Goal: Navigation & Orientation: Find specific page/section

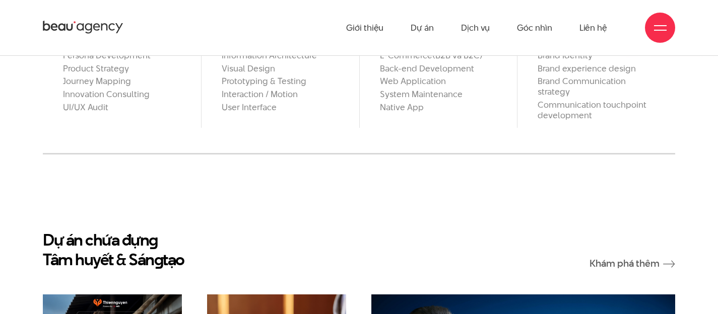
scroll to position [606, 0]
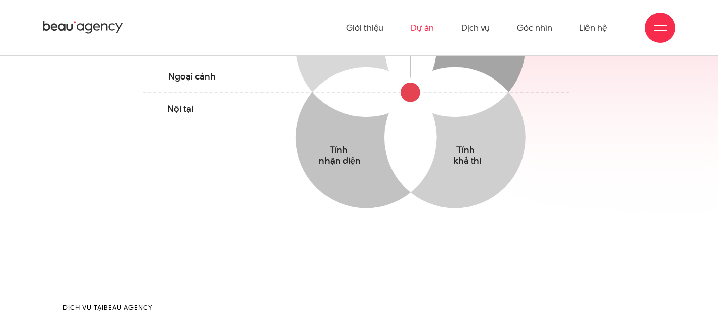
click at [425, 26] on link "Dự án" at bounding box center [422, 27] width 23 height 55
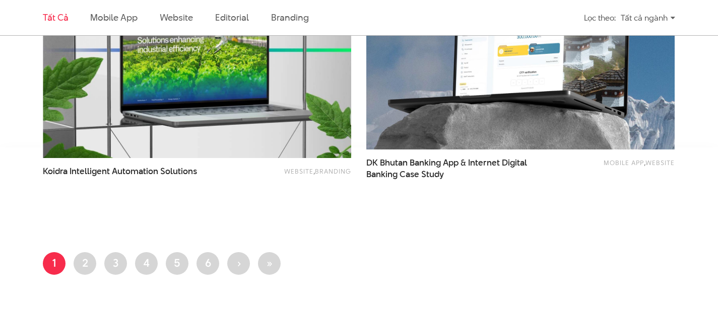
scroll to position [1790, 0]
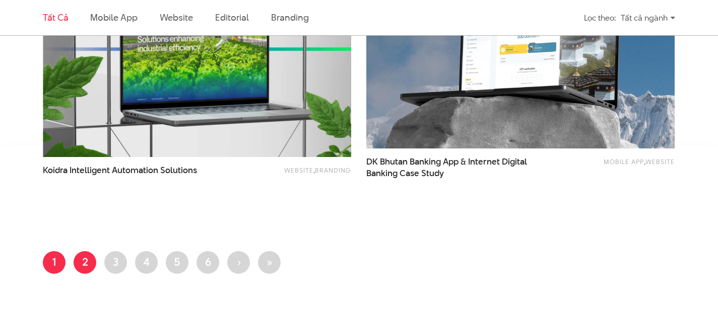
click at [85, 261] on link "Trang 2" at bounding box center [85, 262] width 23 height 23
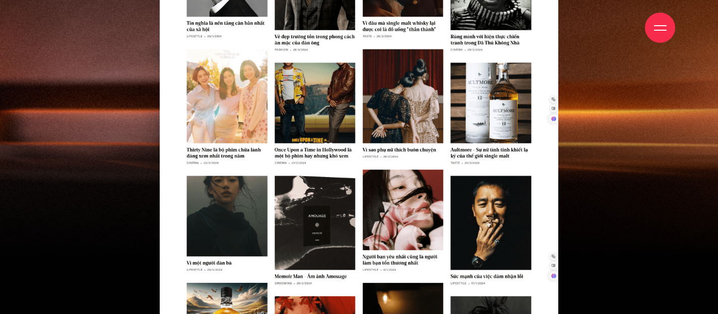
scroll to position [4601, 0]
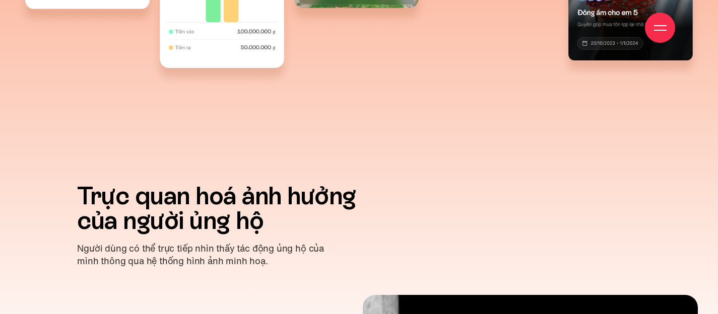
scroll to position [3593, 0]
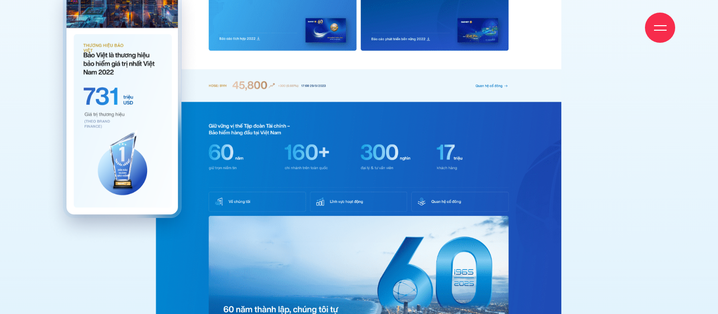
scroll to position [3393, 0]
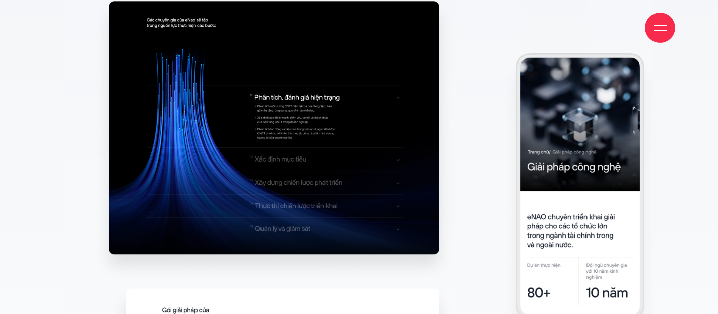
scroll to position [6364, 0]
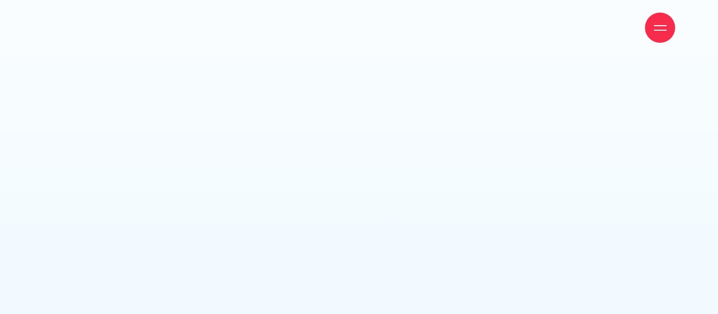
scroll to position [6448, 0]
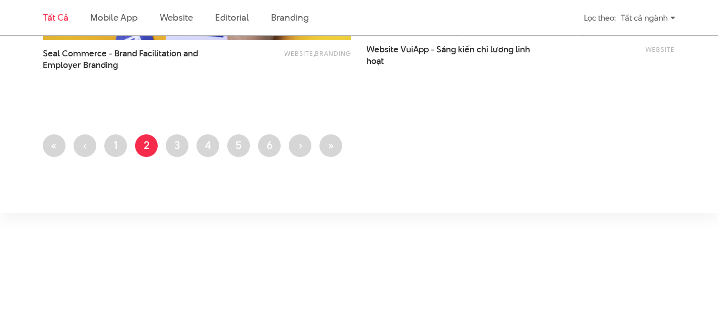
scroll to position [1918, 0]
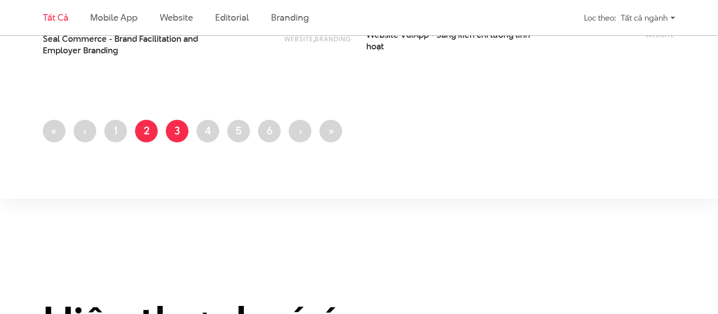
click at [178, 133] on link "Trang 3" at bounding box center [177, 131] width 23 height 23
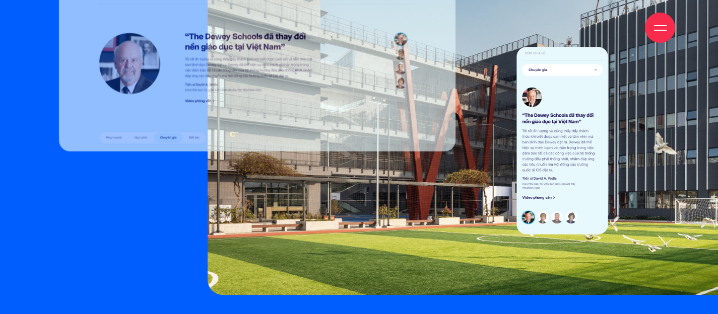
scroll to position [6107, 0]
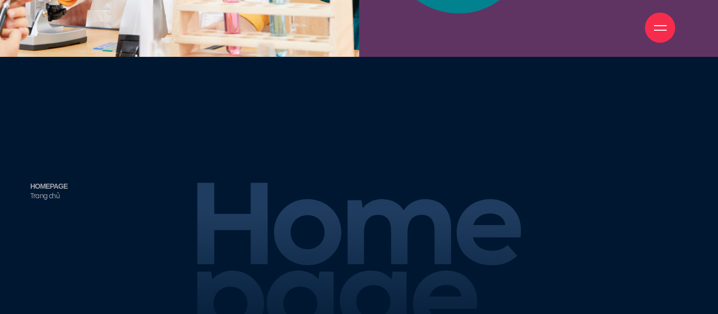
scroll to position [4678, 0]
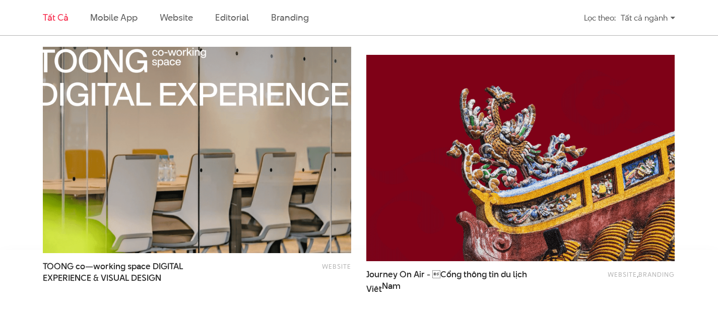
scroll to position [1658, 0]
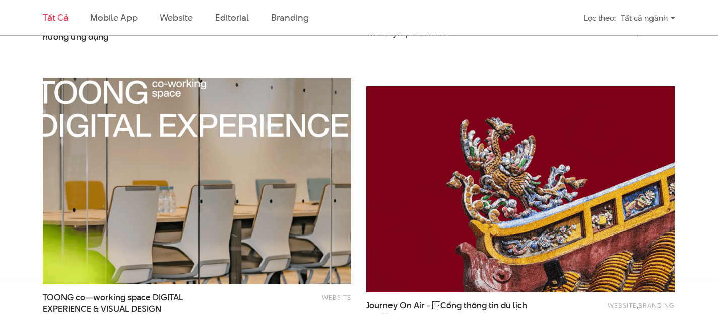
drag, startPoint x: 293, startPoint y: 123, endPoint x: 297, endPoint y: 115, distance: 8.6
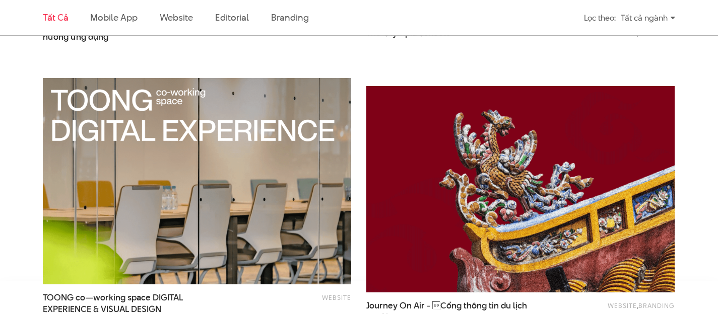
scroll to position [1726, 0]
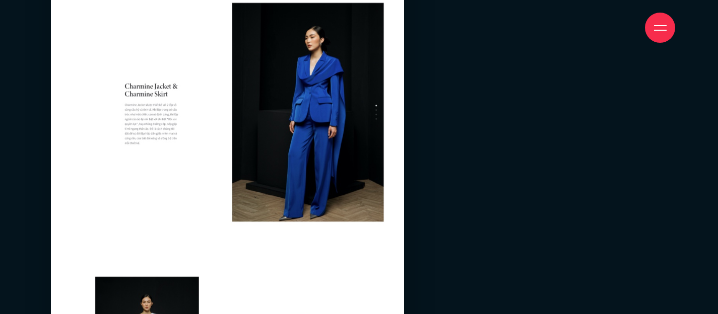
scroll to position [8046, 0]
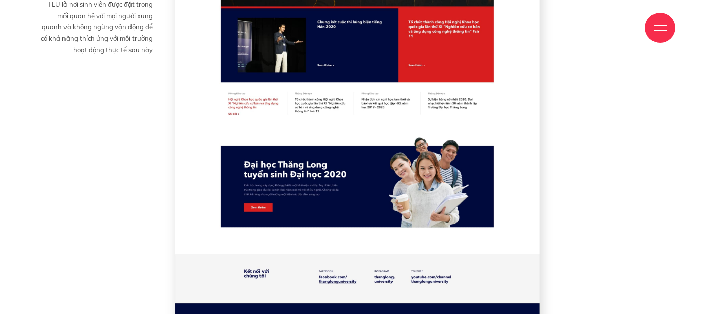
scroll to position [5279, 0]
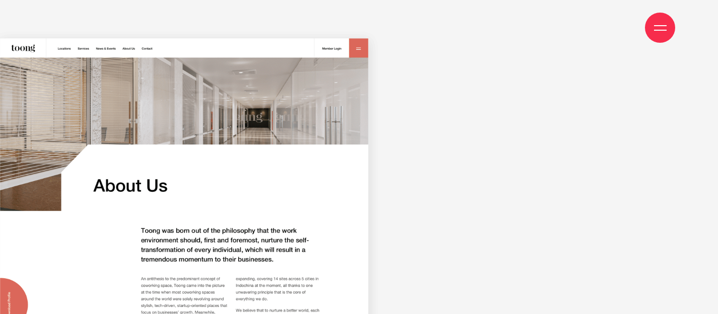
scroll to position [7267, 0]
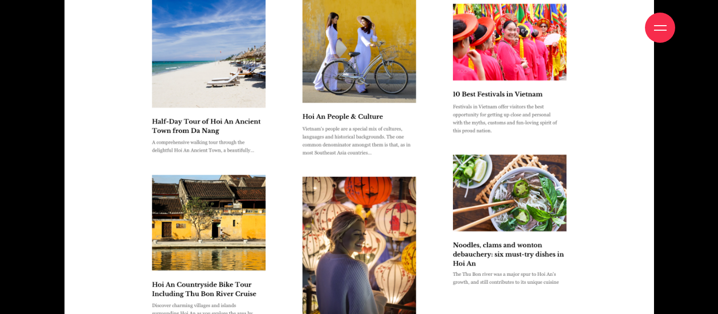
scroll to position [2084, 0]
